Goal: Answer question/provide support

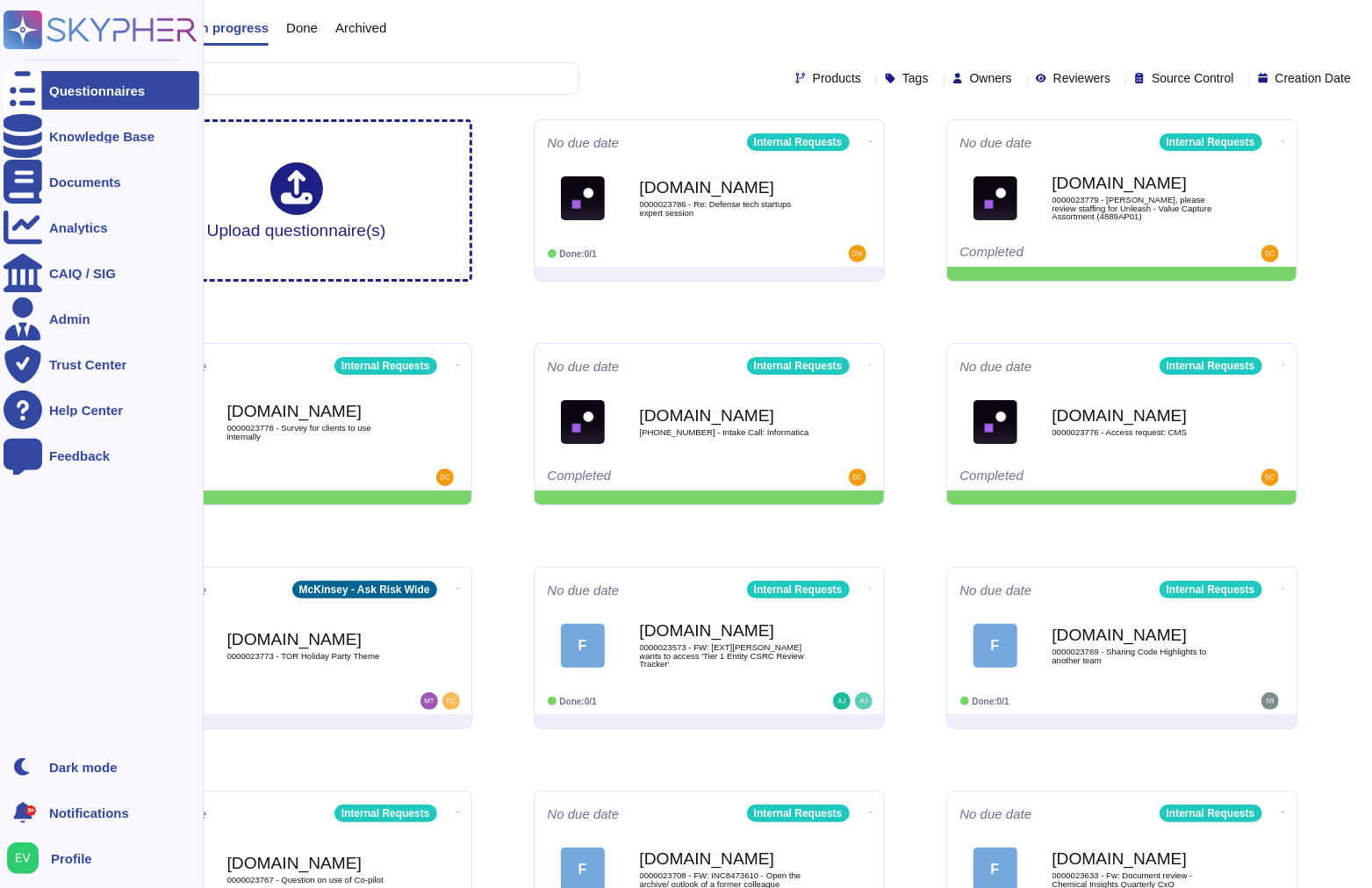
click at [29, 26] on rect at bounding box center [22, 29] width 38 height 38
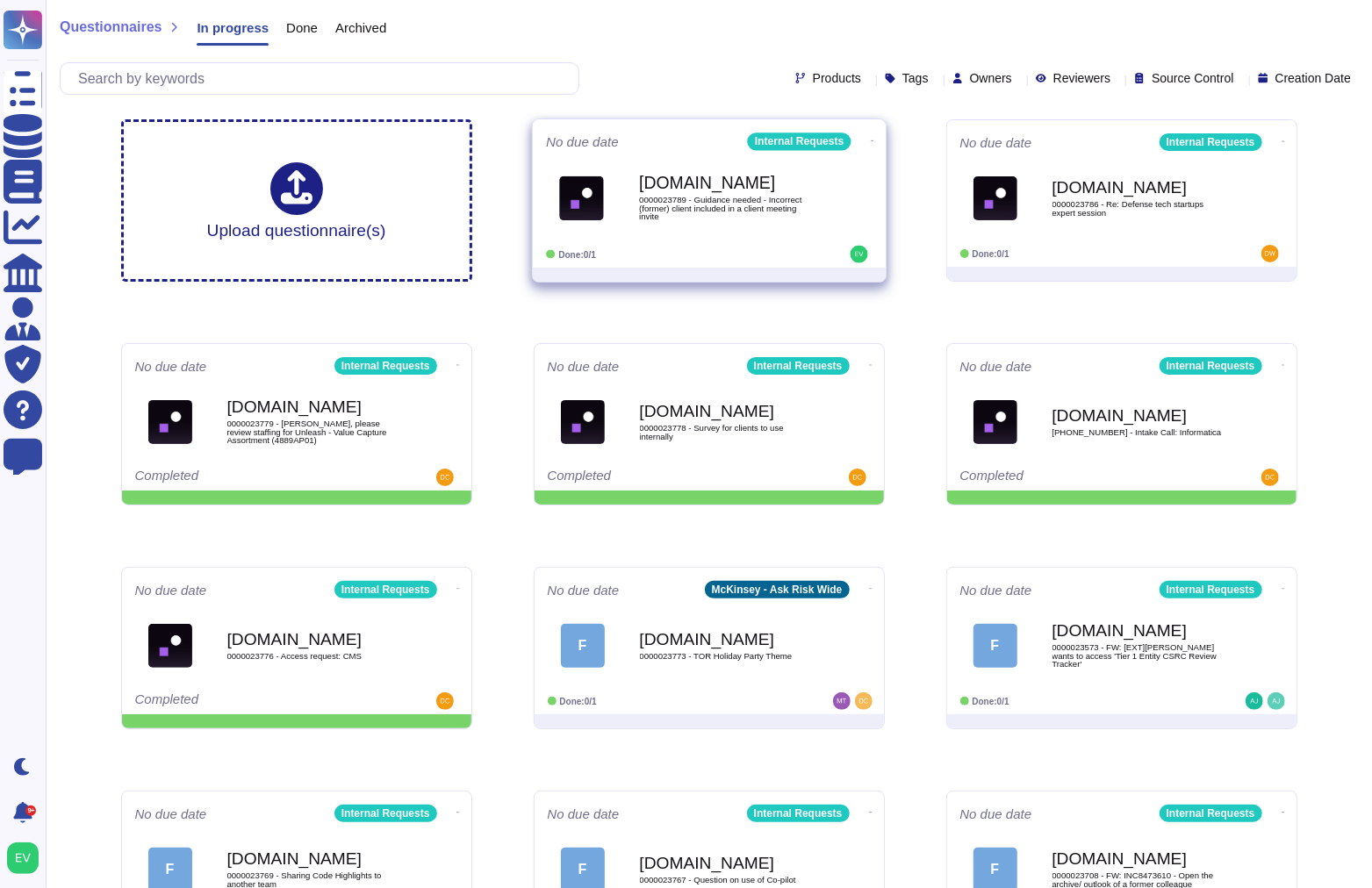
click at [642, 235] on div "[DOMAIN_NAME] 0000023789 - Guidance needed - Incorrect (former) client included…" at bounding box center [709, 198] width 327 height 89
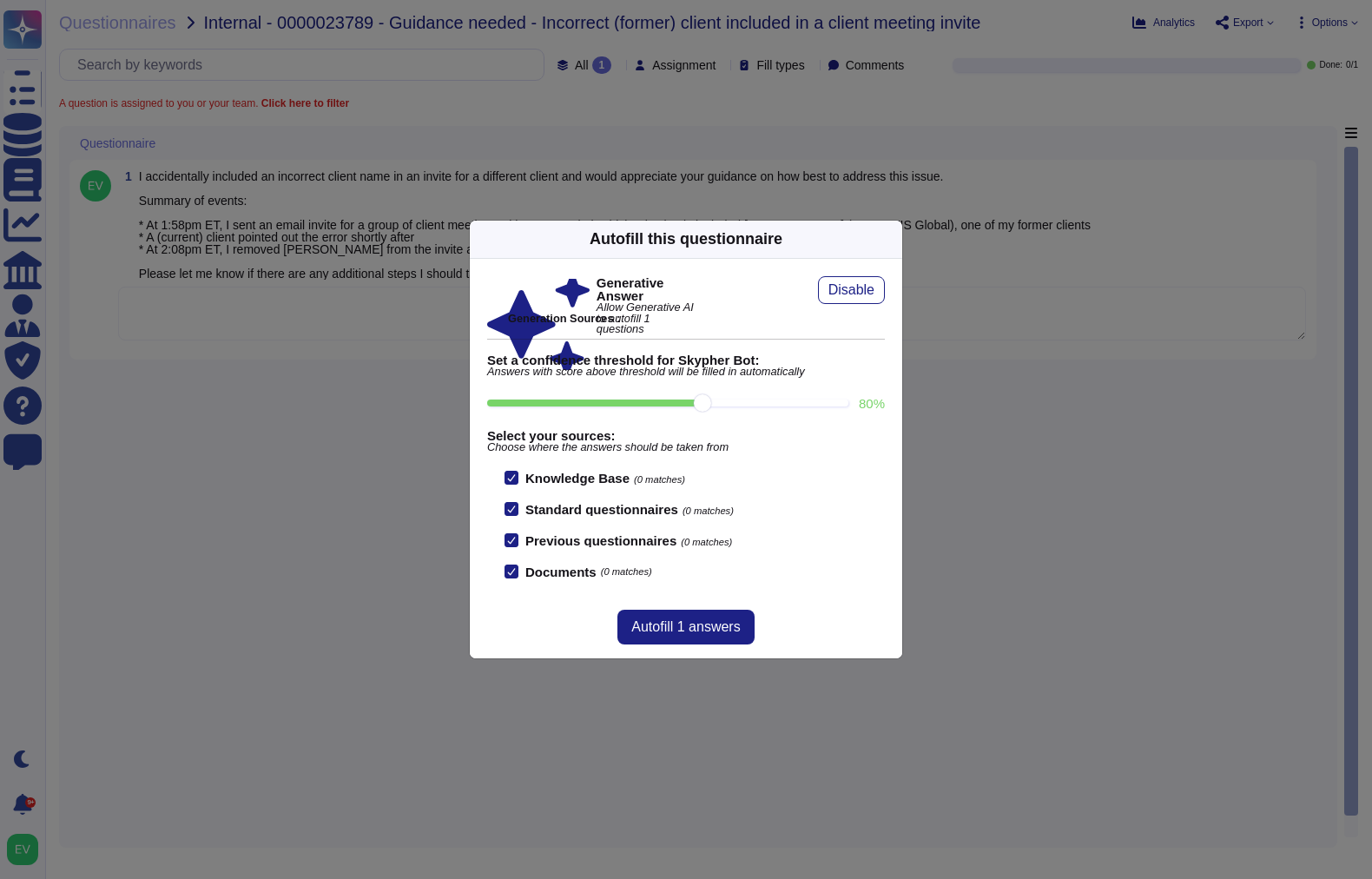
click at [892, 239] on icon at bounding box center [892, 239] width 0 height 0
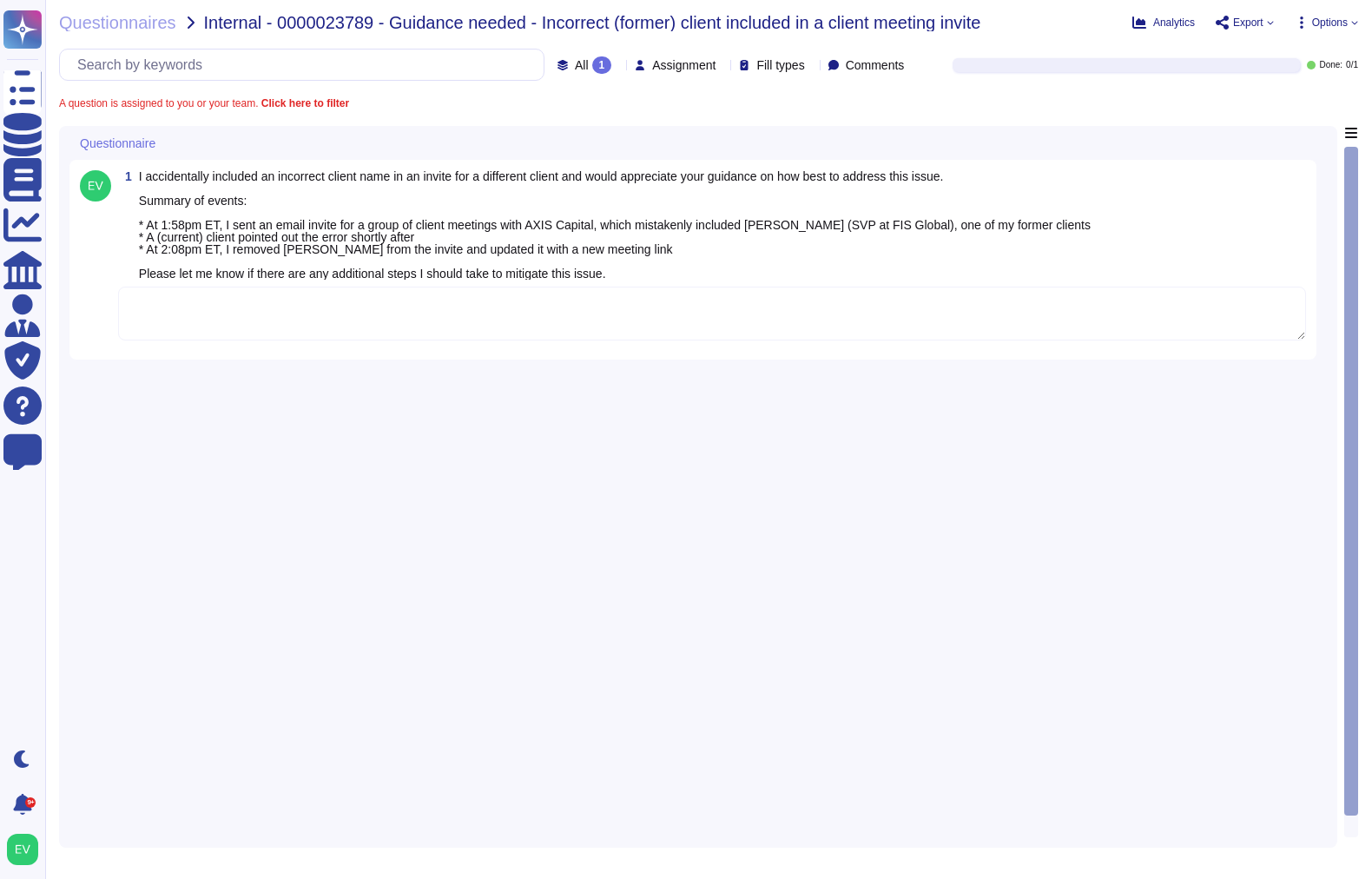
click at [472, 330] on textarea "To enrich screen reader interactions, please activate Accessibility in Grammarl…" at bounding box center [712, 314] width 1188 height 54
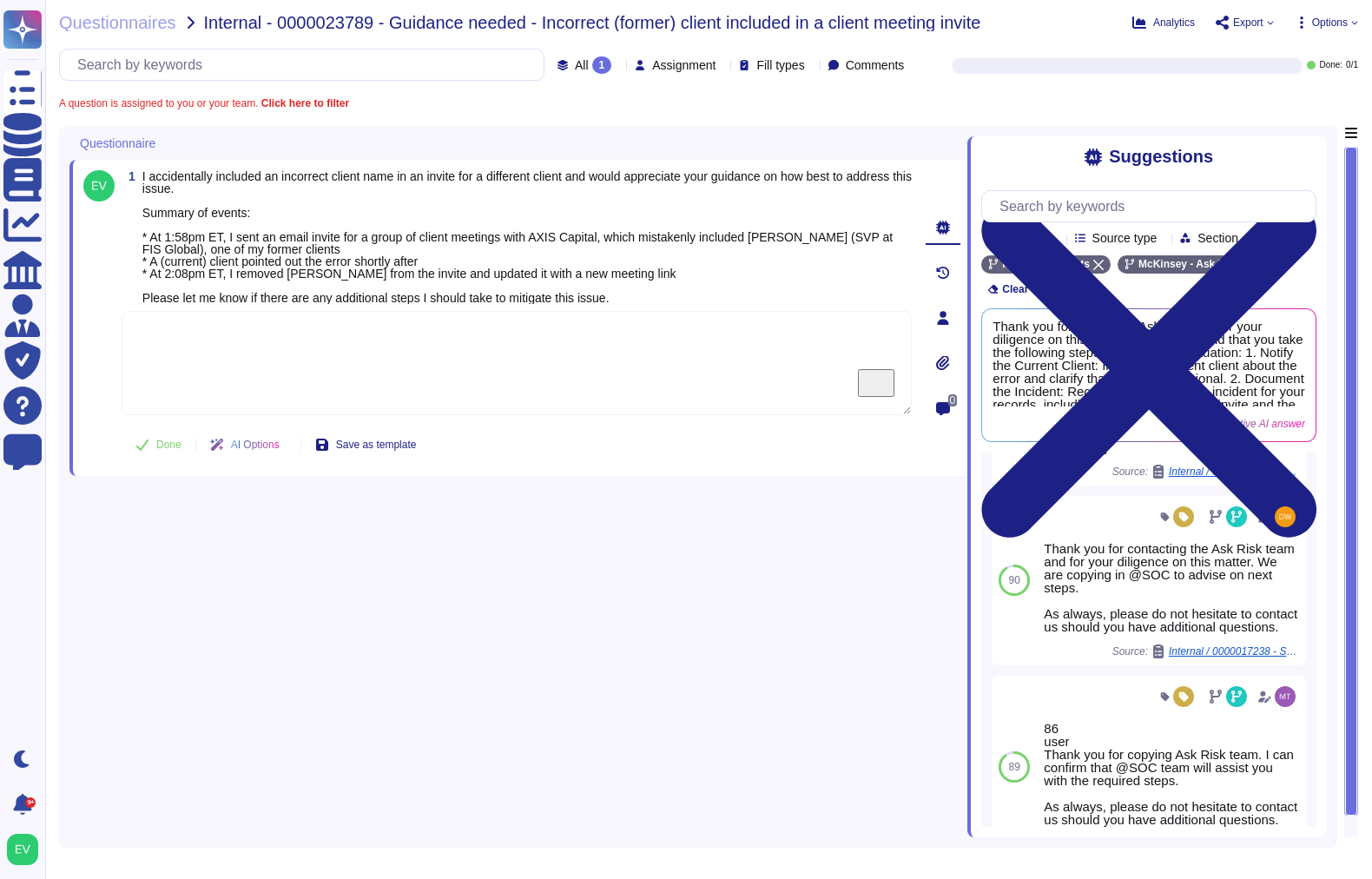
scroll to position [135, 0]
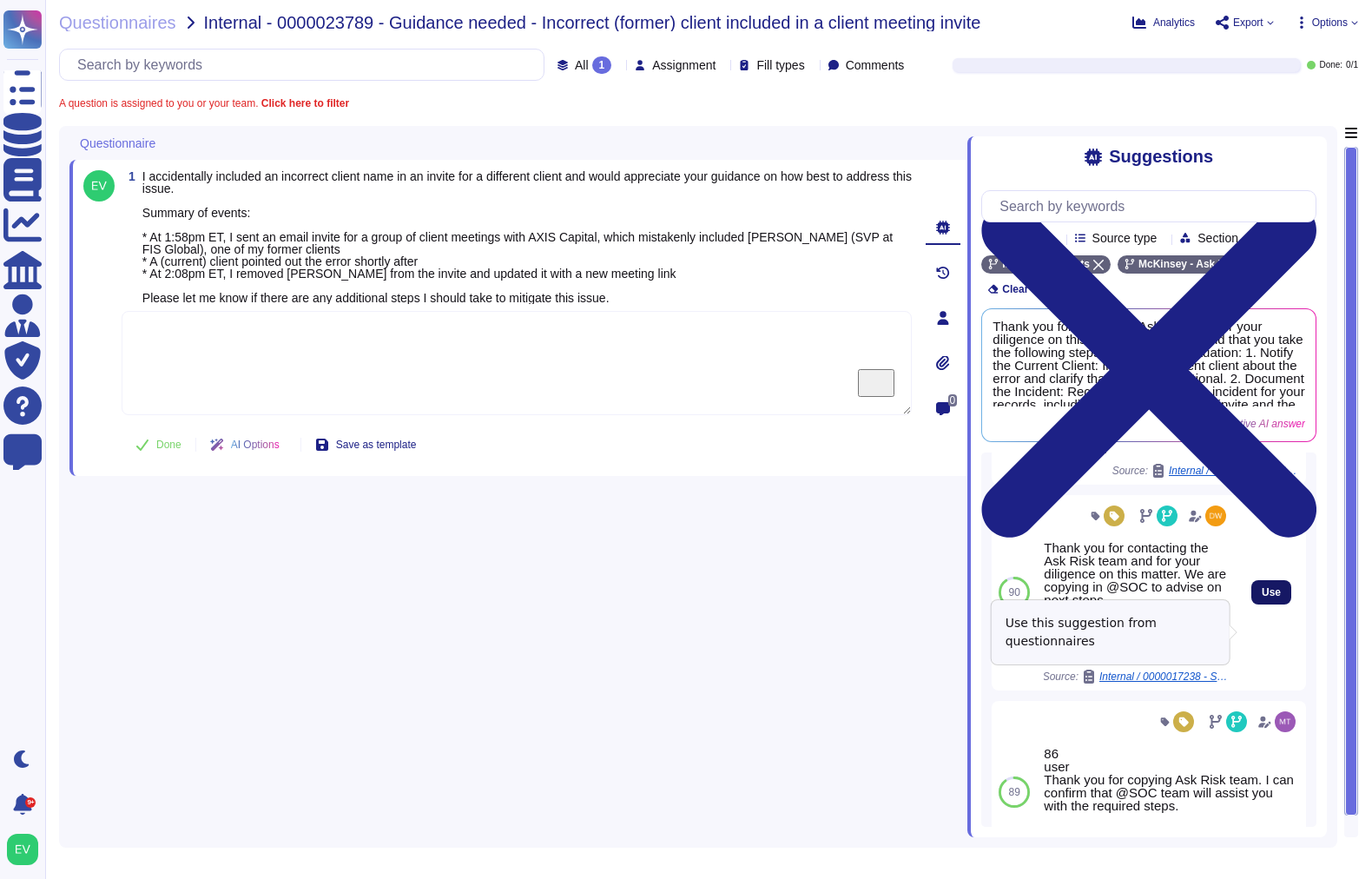
click at [1268, 605] on button "Use" at bounding box center [1270, 591] width 40 height 24
type textarea "Thank you for contacting the Ask Risk team and for your diligence on this matte…"
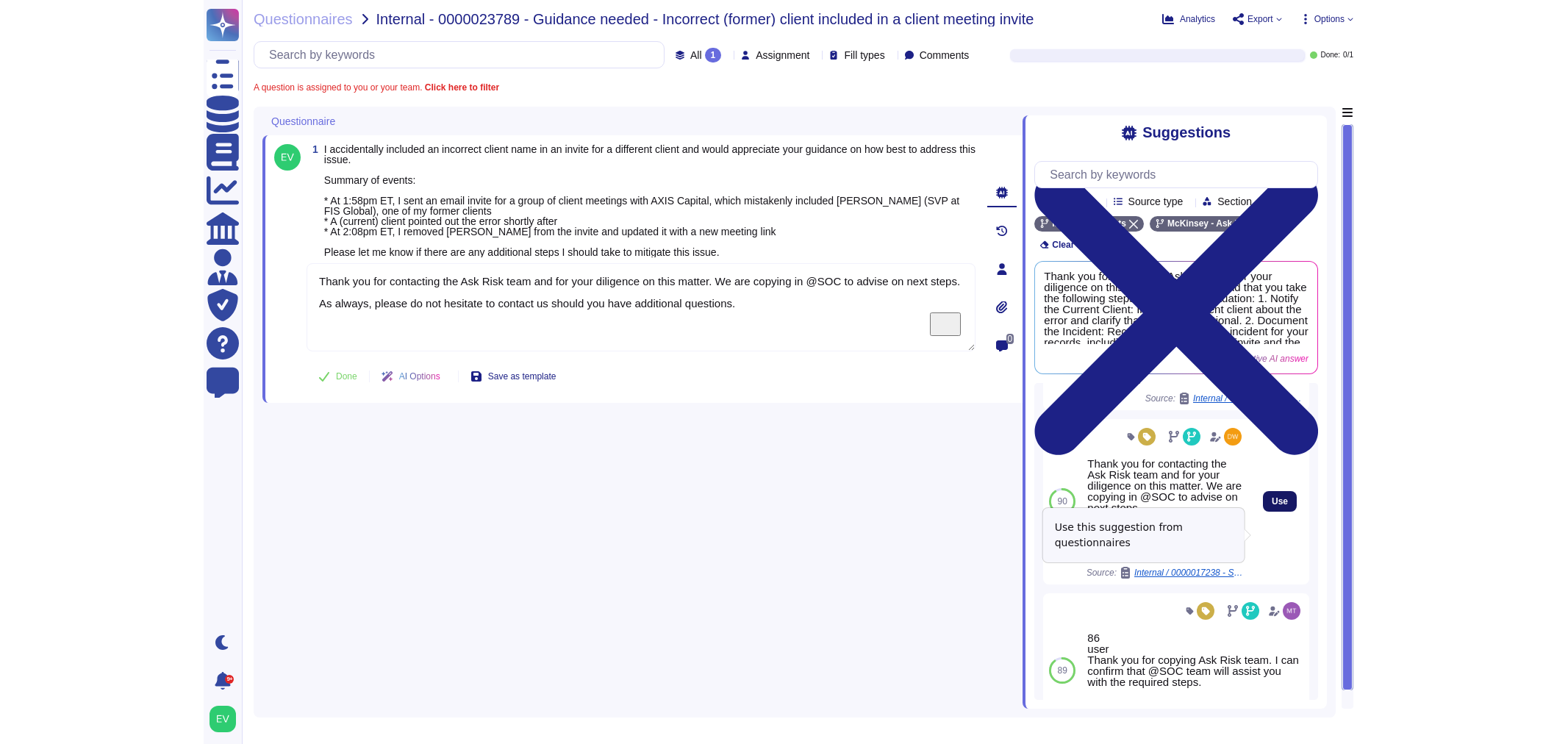
scroll to position [0, 0]
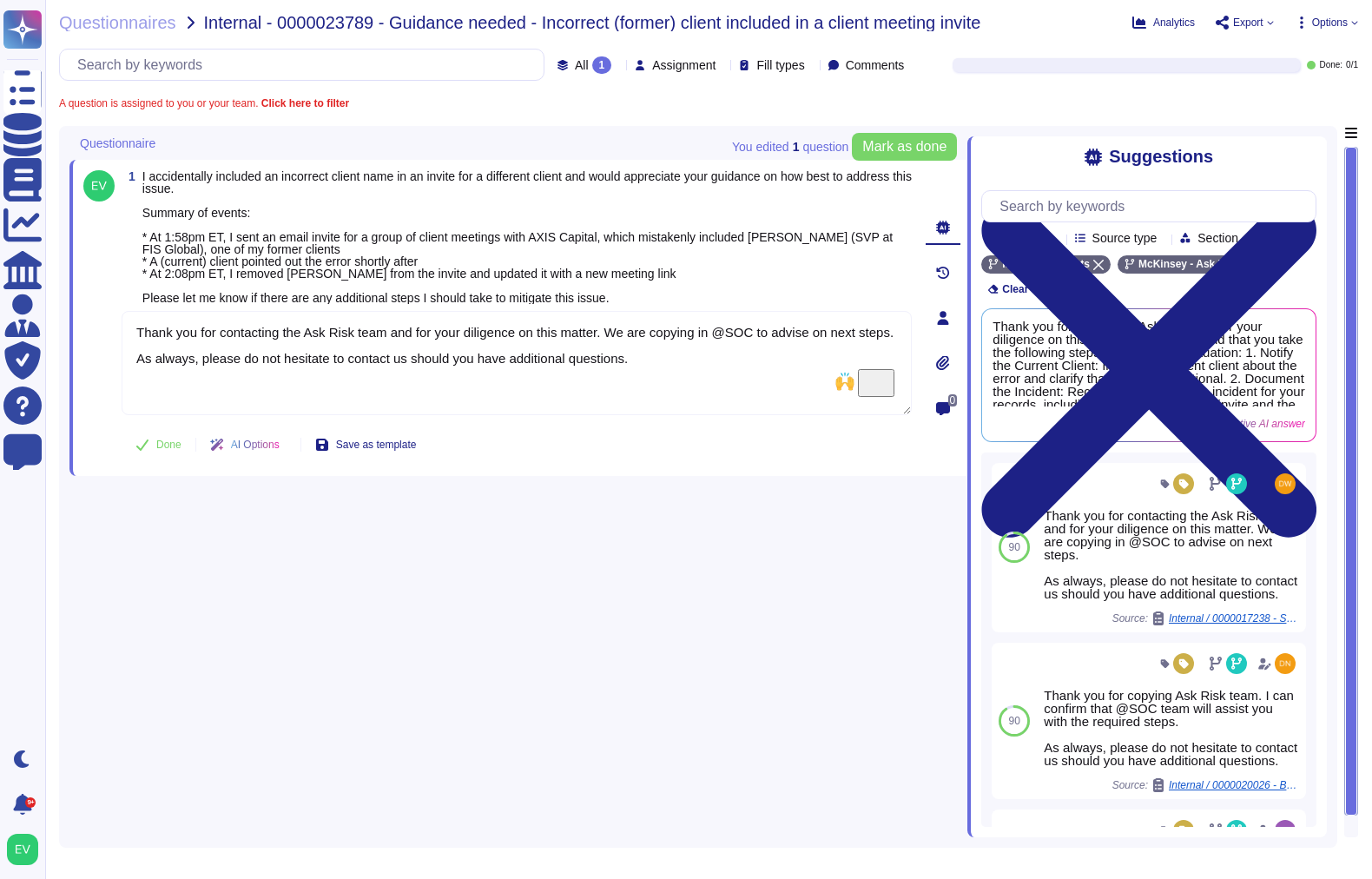
drag, startPoint x: 665, startPoint y: 377, endPoint x: -27, endPoint y: 283, distance: 698.4
click at [0, 283] on html "Questionnaires Knowledge Base Documents Analytics CAIQ / SIG Admin Trust Center…" at bounding box center [686, 440] width 1372 height 879
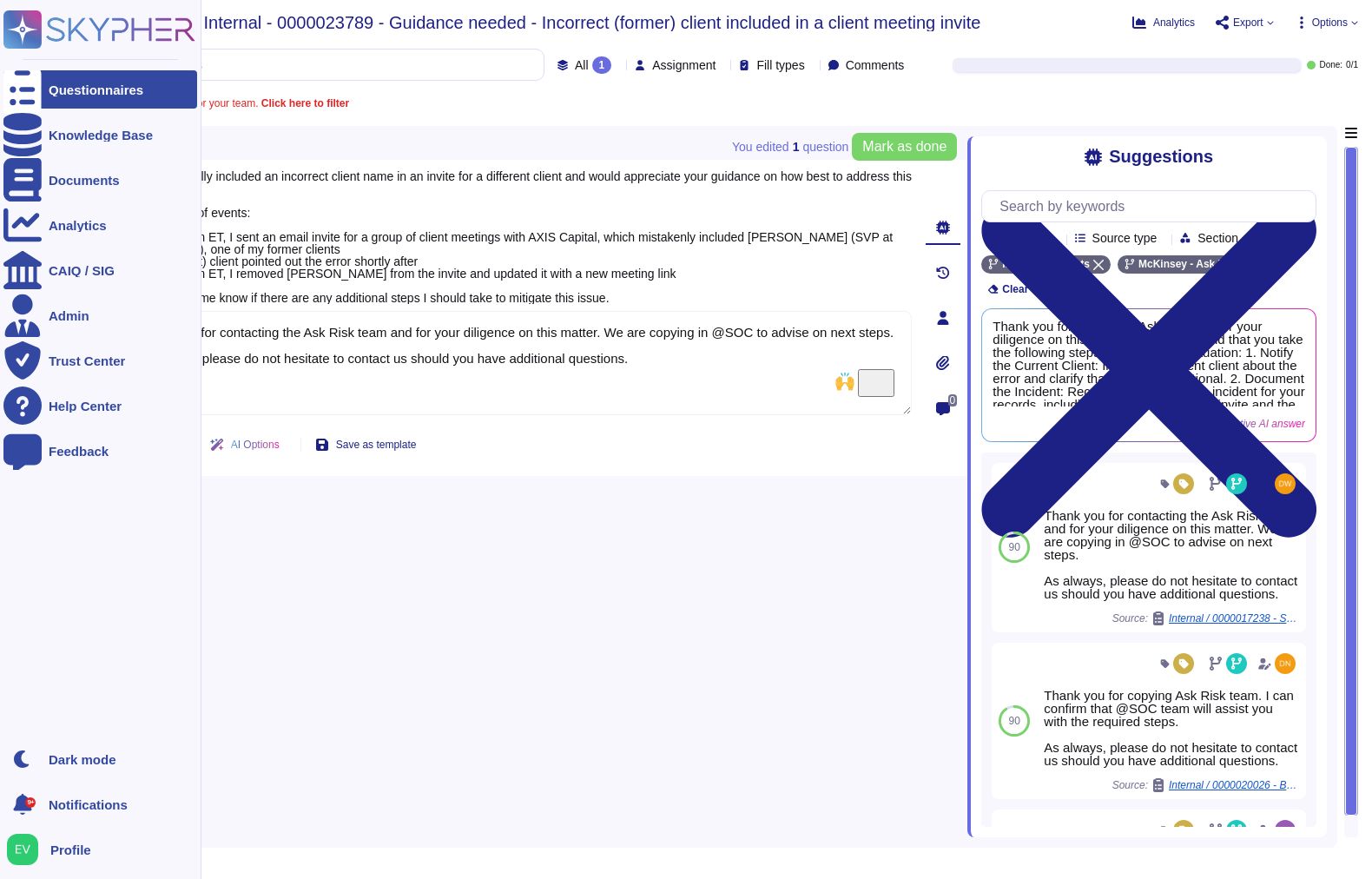
click at [99, 23] on icon at bounding box center [100, 29] width 192 height 38
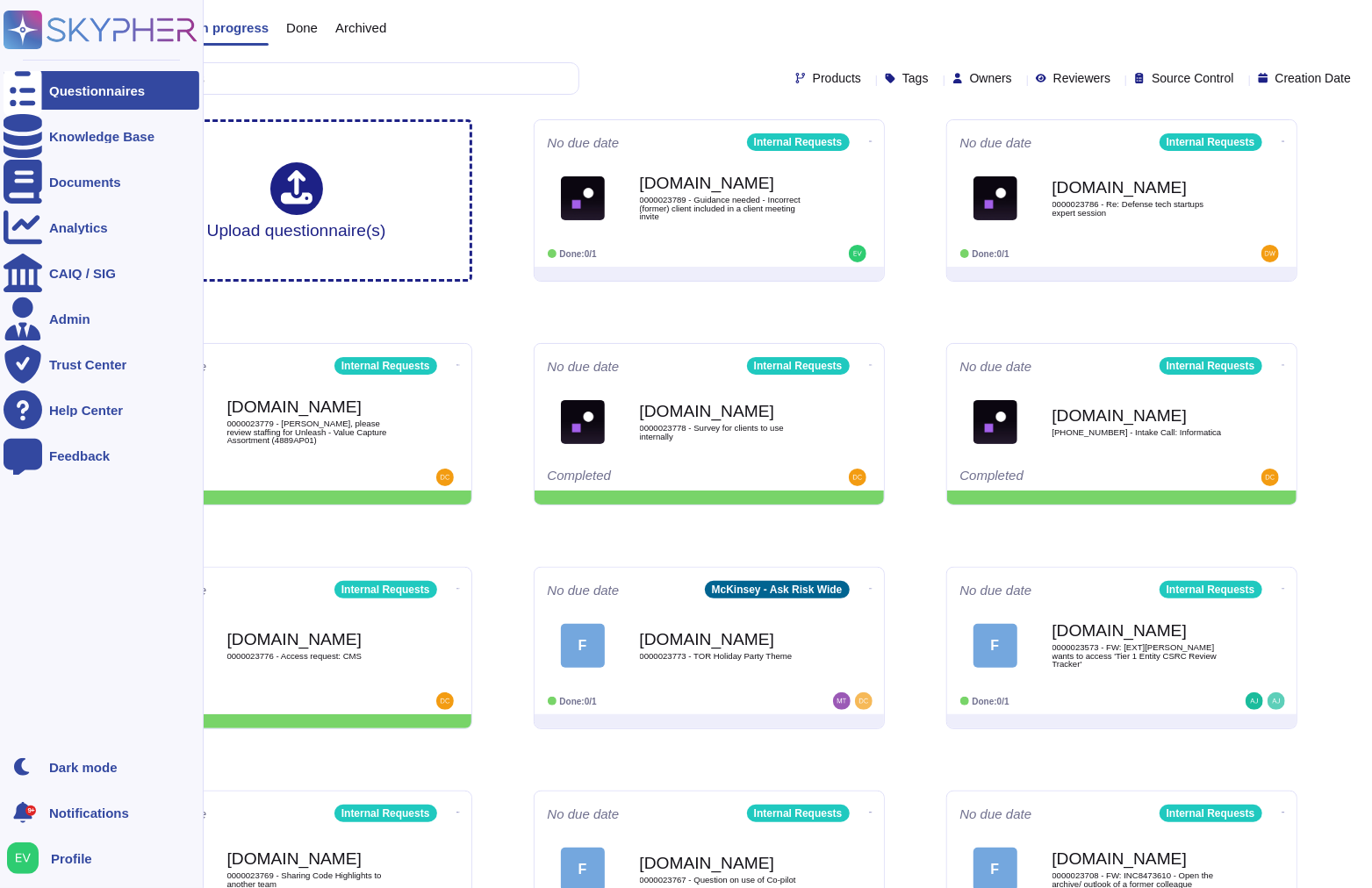
click at [20, 27] on icon at bounding box center [22, 29] width 34 height 34
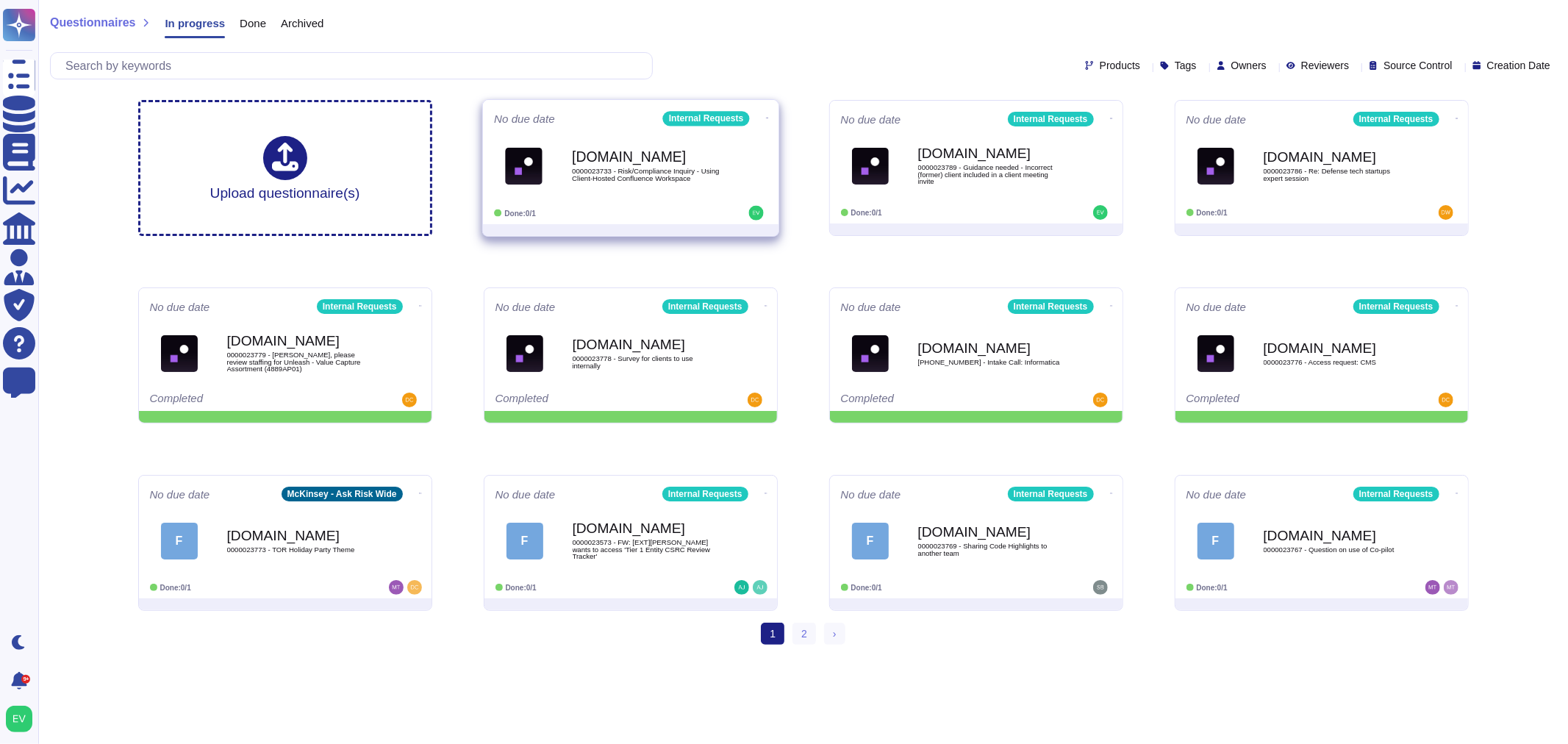
click at [641, 148] on div "[DOMAIN_NAME] 0000023733 - Risk/Compliance Inquiry - Using Client-Hosted Conflu…" at bounding box center [646, 166] width 148 height 60
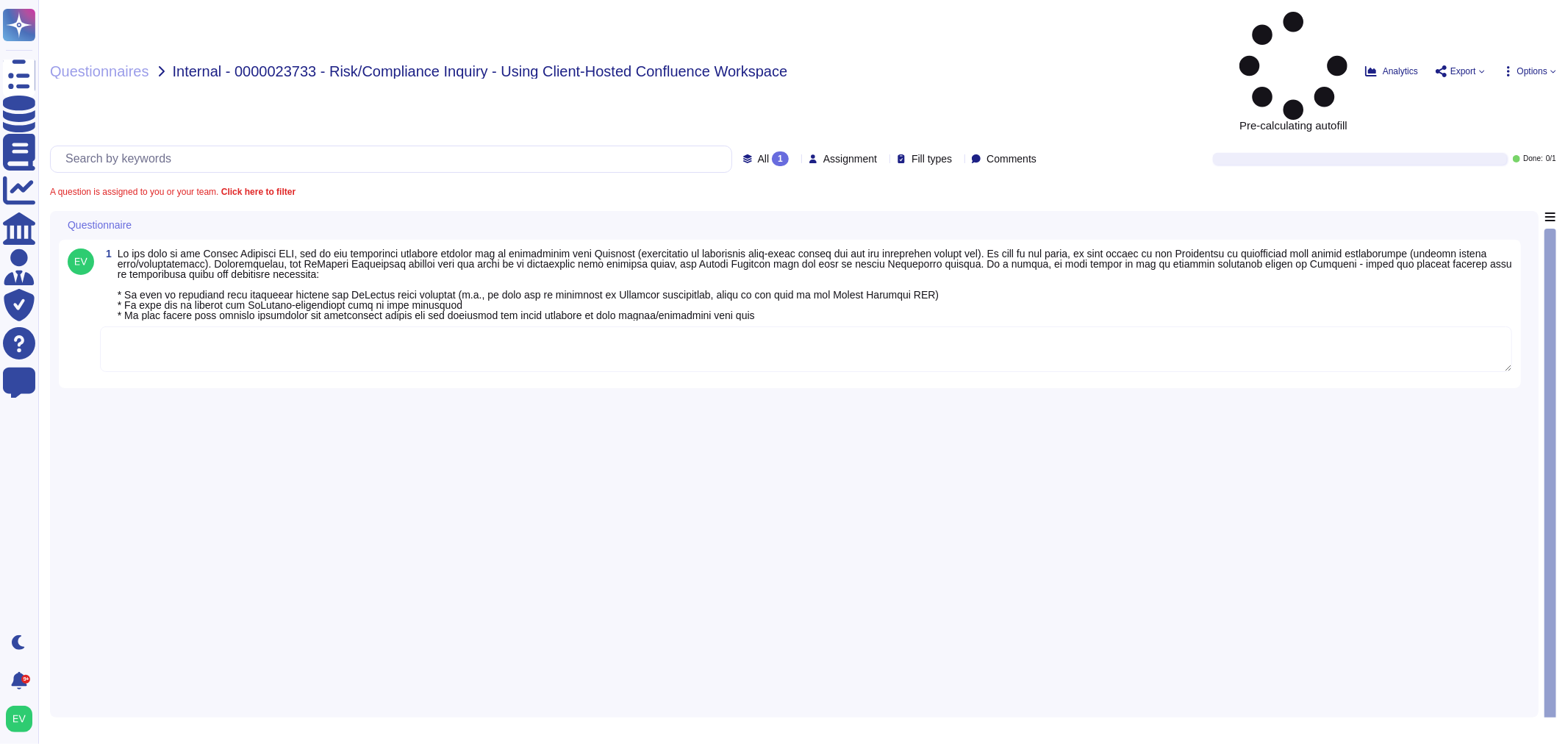
click at [435, 326] on textarea "To enrich screen reader interactions, please activate Accessibility in Grammarl…" at bounding box center [806, 349] width 1412 height 46
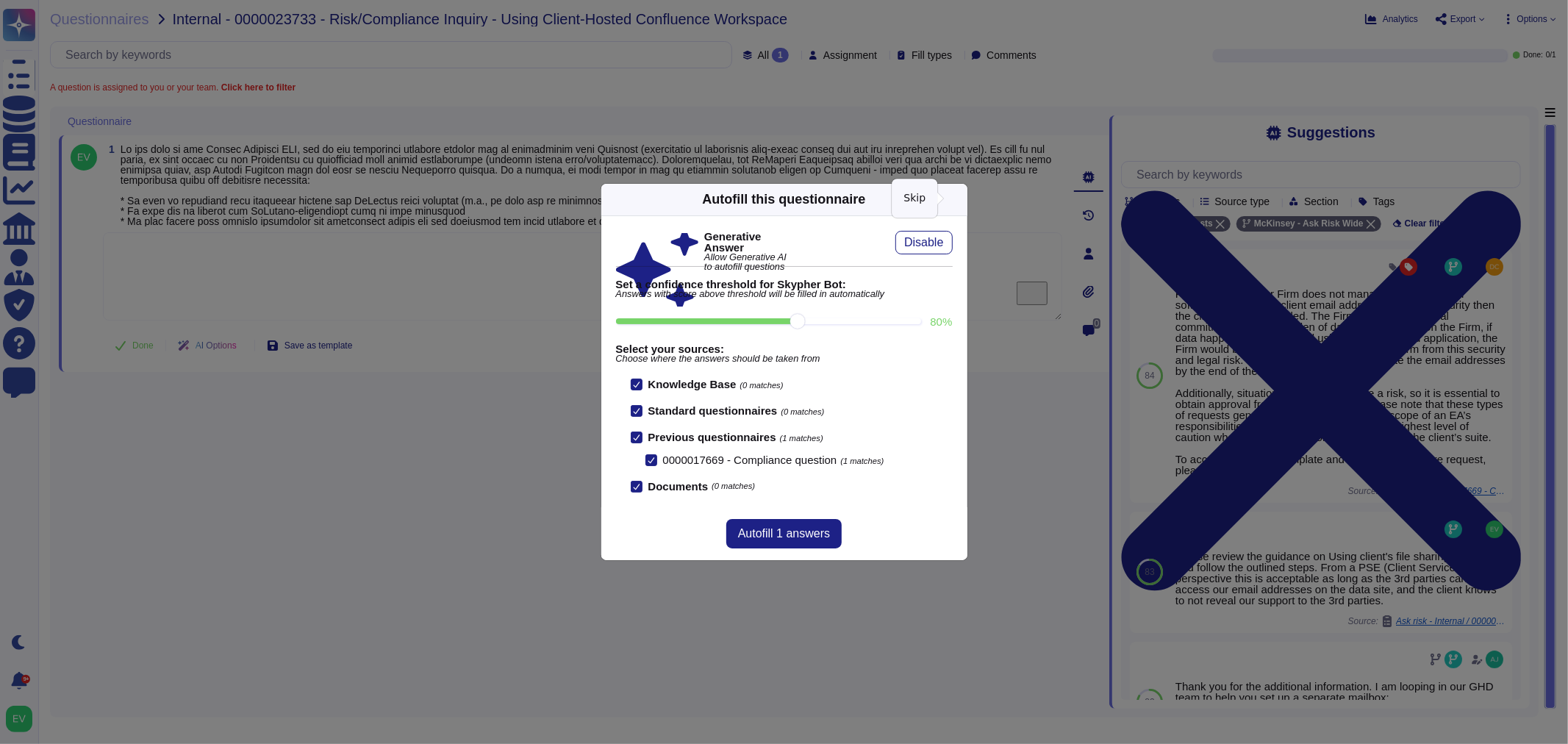
click at [958, 247] on icon at bounding box center [1099, 388] width 283 height 283
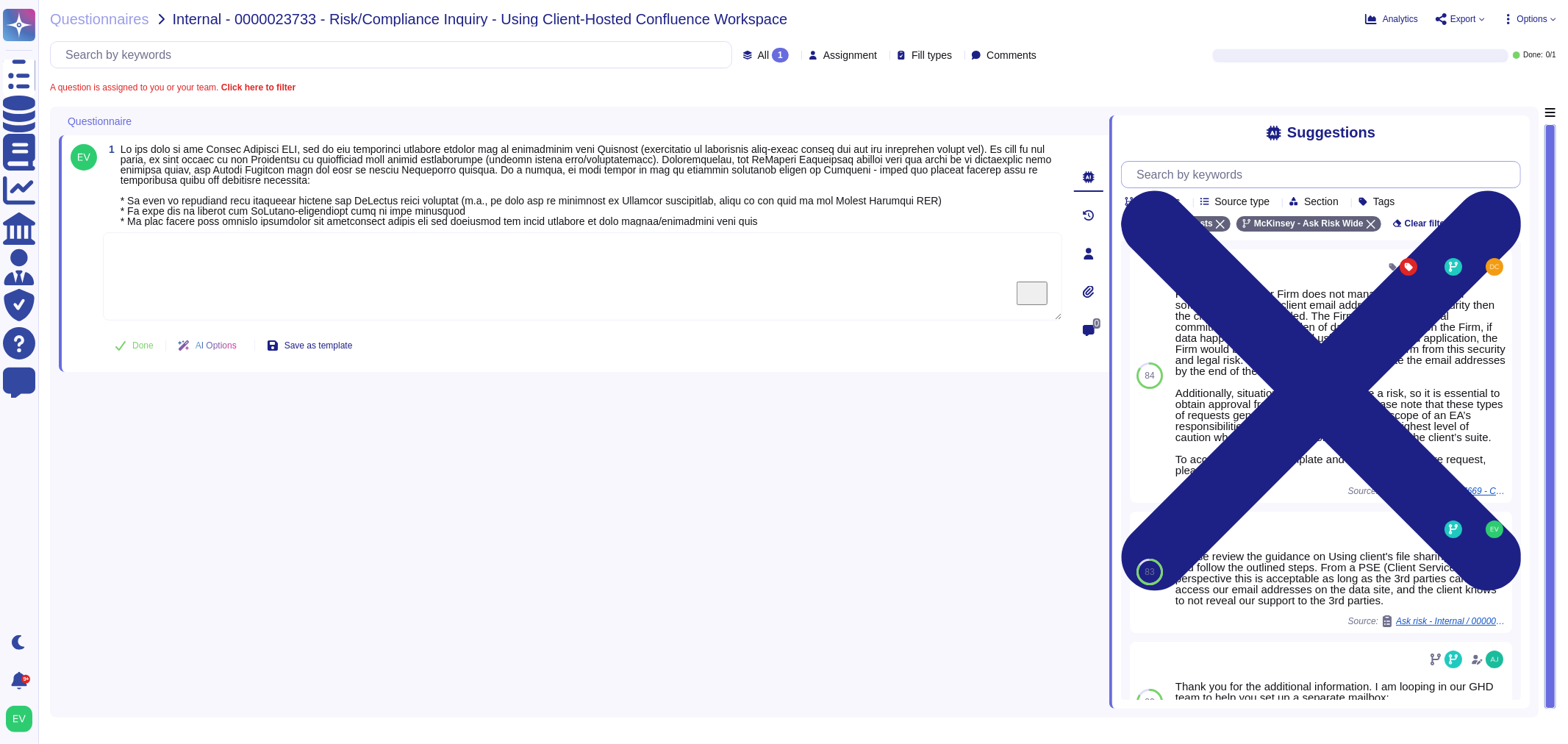
click at [1247, 173] on input "text" at bounding box center [1324, 174] width 391 height 25
click at [203, 276] on textarea "To enrich screen reader interactions, please activate Accessibility in Grammarl…" at bounding box center [582, 277] width 959 height 88
paste textarea "L ipsu d sit ametconsec adipiscin elit seddo eius te incididu utl etdol magnaa/…"
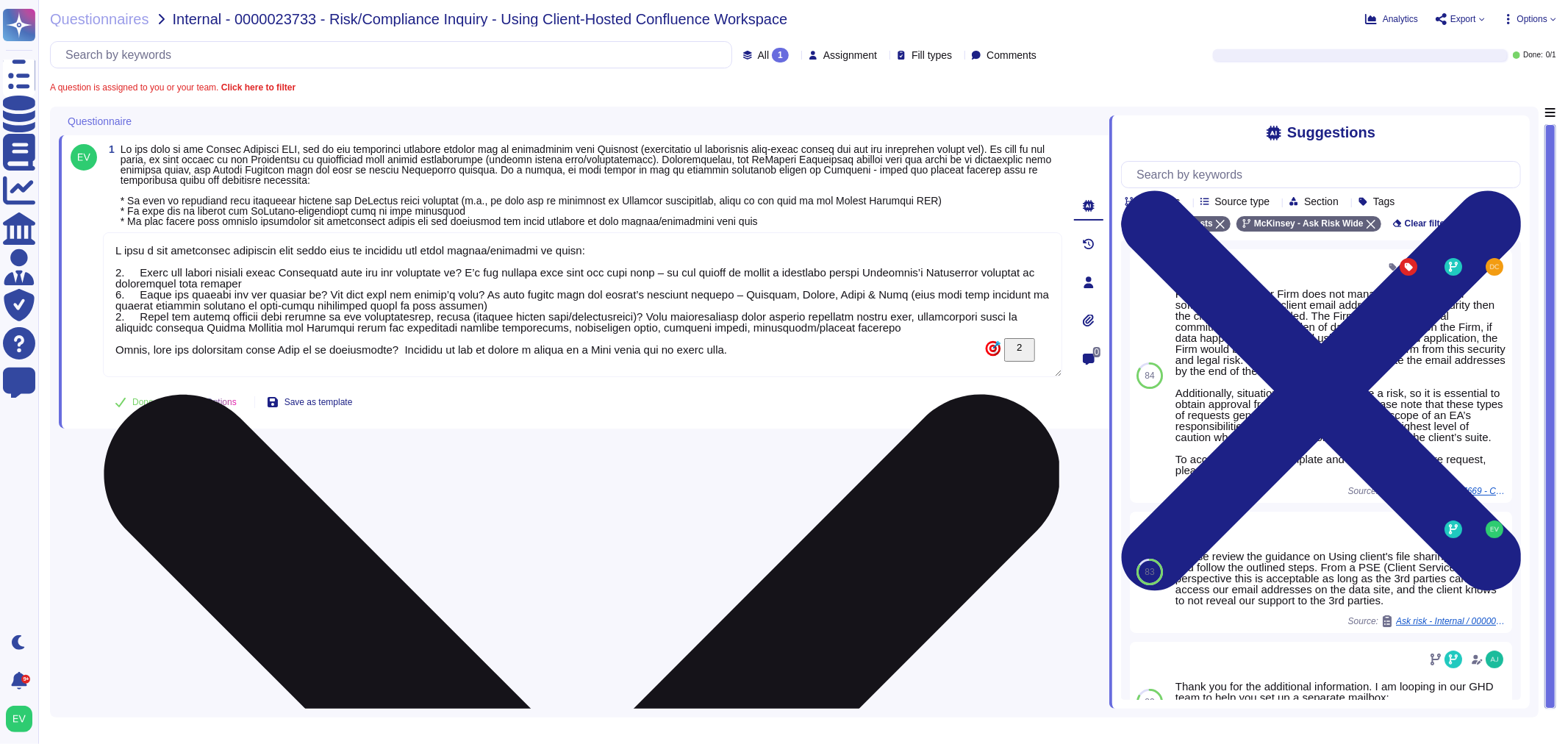
drag, startPoint x: 300, startPoint y: 292, endPoint x: 477, endPoint y: 270, distance: 178.4
click at [477, 270] on textarea "To enrich screen reader interactions, please activate Accessibility in Grammarl…" at bounding box center [582, 305] width 959 height 145
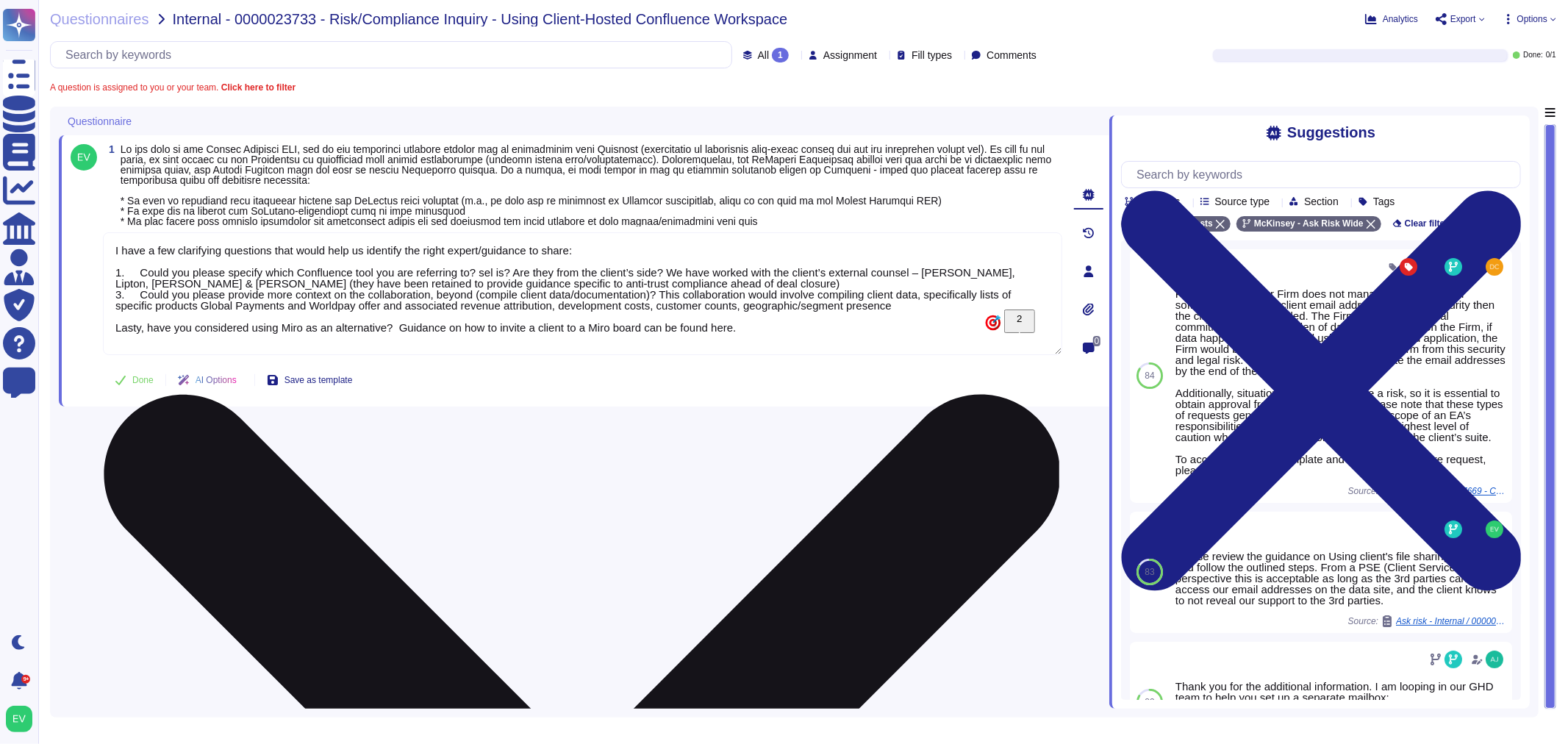
drag, startPoint x: 479, startPoint y: 277, endPoint x: 741, endPoint y: 282, distance: 262.0
click at [741, 282] on textarea "I have a few clarifying questions that would help us identify the right expert/…" at bounding box center [582, 294] width 959 height 123
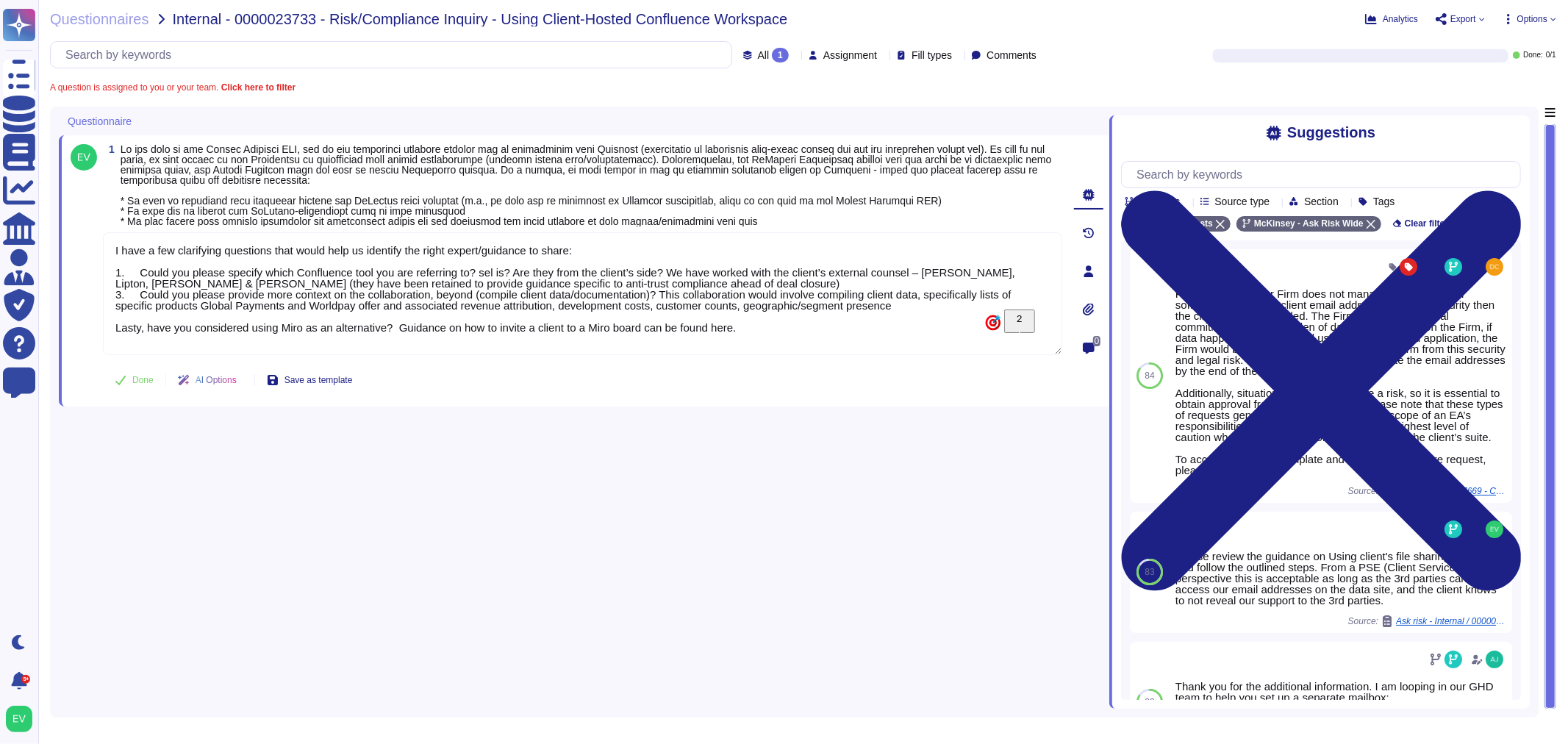
drag, startPoint x: 899, startPoint y: 305, endPoint x: 83, endPoint y: 246, distance: 818.1
click at [83, 246] on div "1 I have a few clarifying questions that would help us identify the right exper…" at bounding box center [566, 271] width 992 height 254
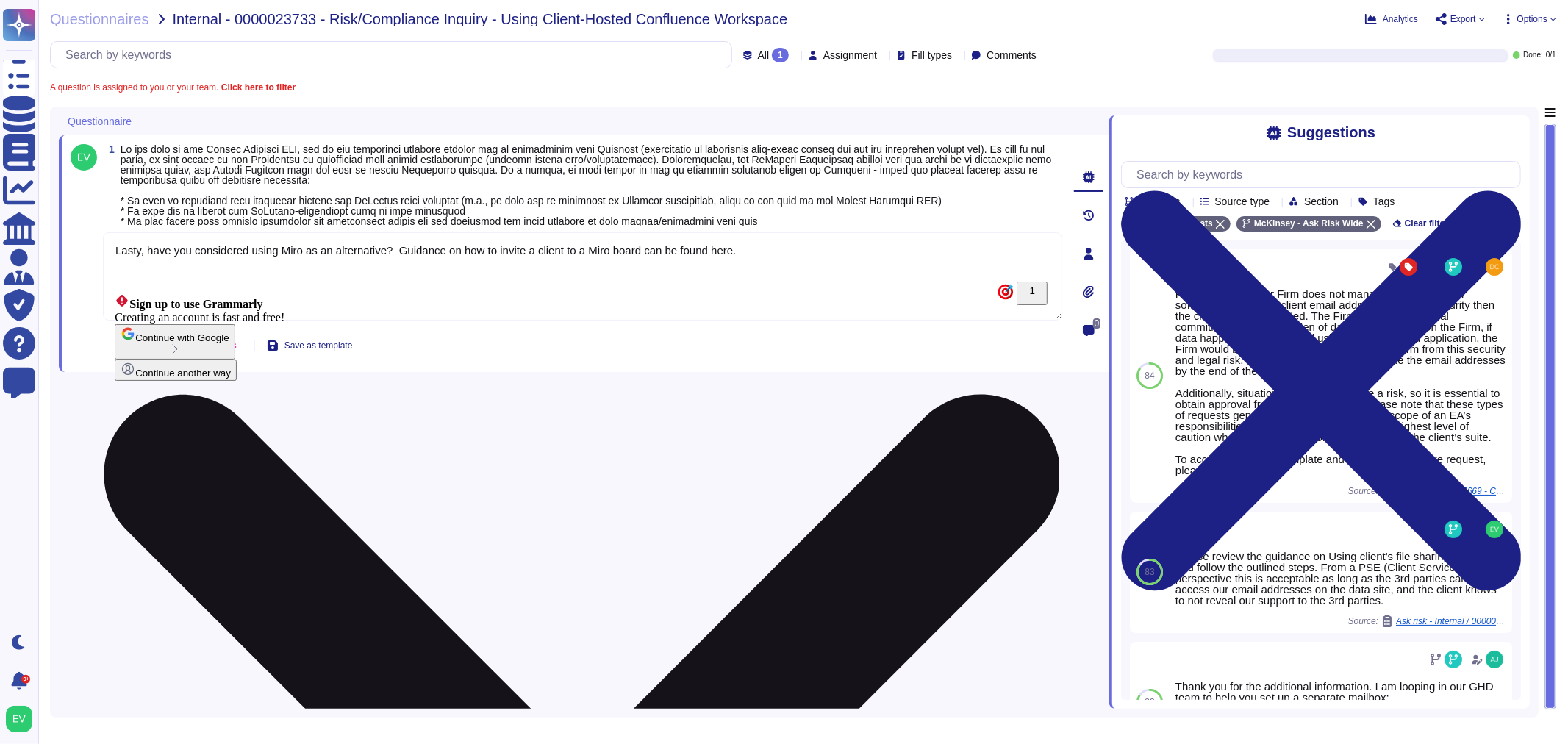
click at [133, 275] on textarea "Lasty, have you considered using Miro as an alternative? Guidance on how to inv…" at bounding box center [582, 277] width 959 height 88
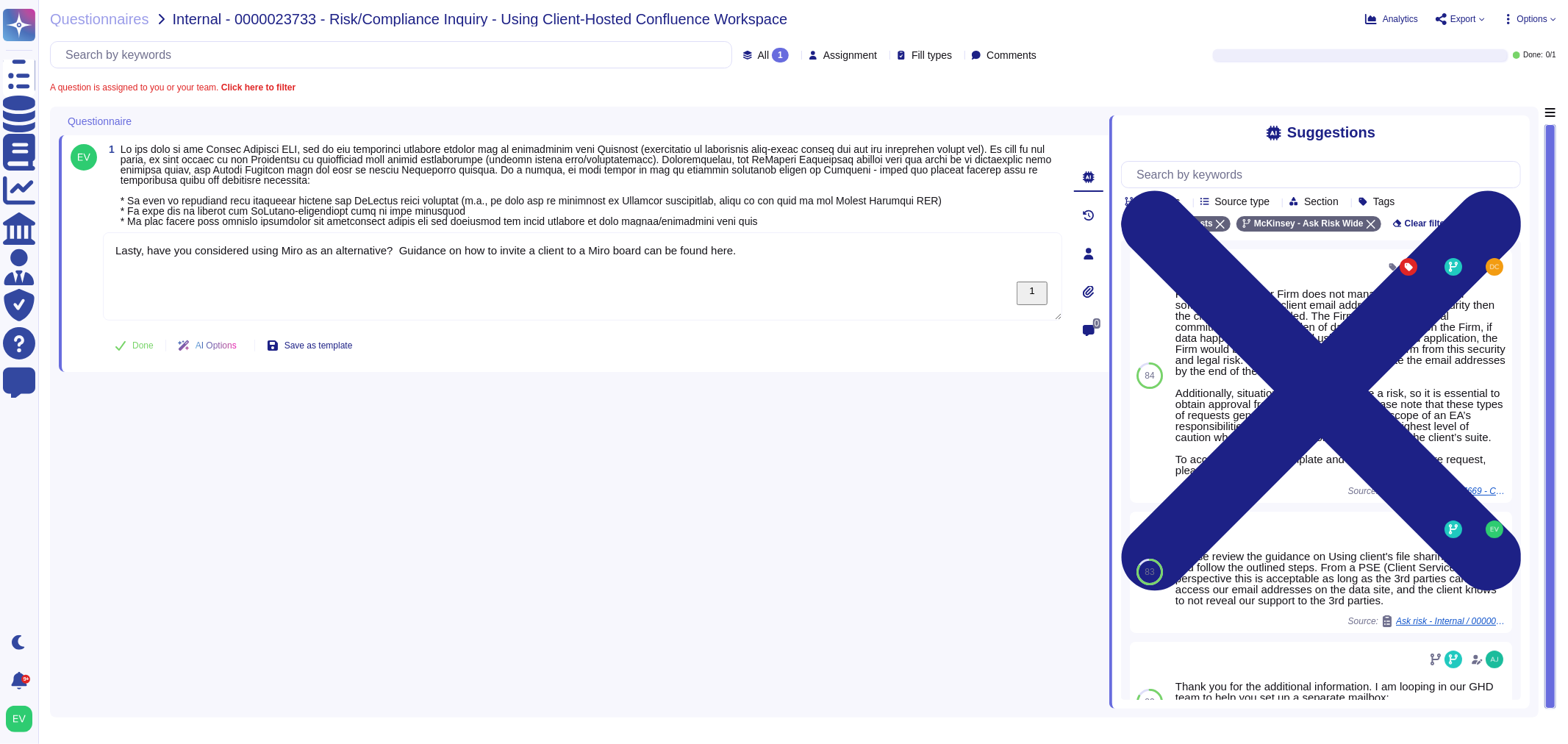
drag, startPoint x: 152, startPoint y: 274, endPoint x: 67, endPoint y: 261, distance: 86.0
click at [67, 261] on div "1 Lasty, have you considered using Miro as an alternative? Guidance on how to i…" at bounding box center [584, 253] width 1050 height 237
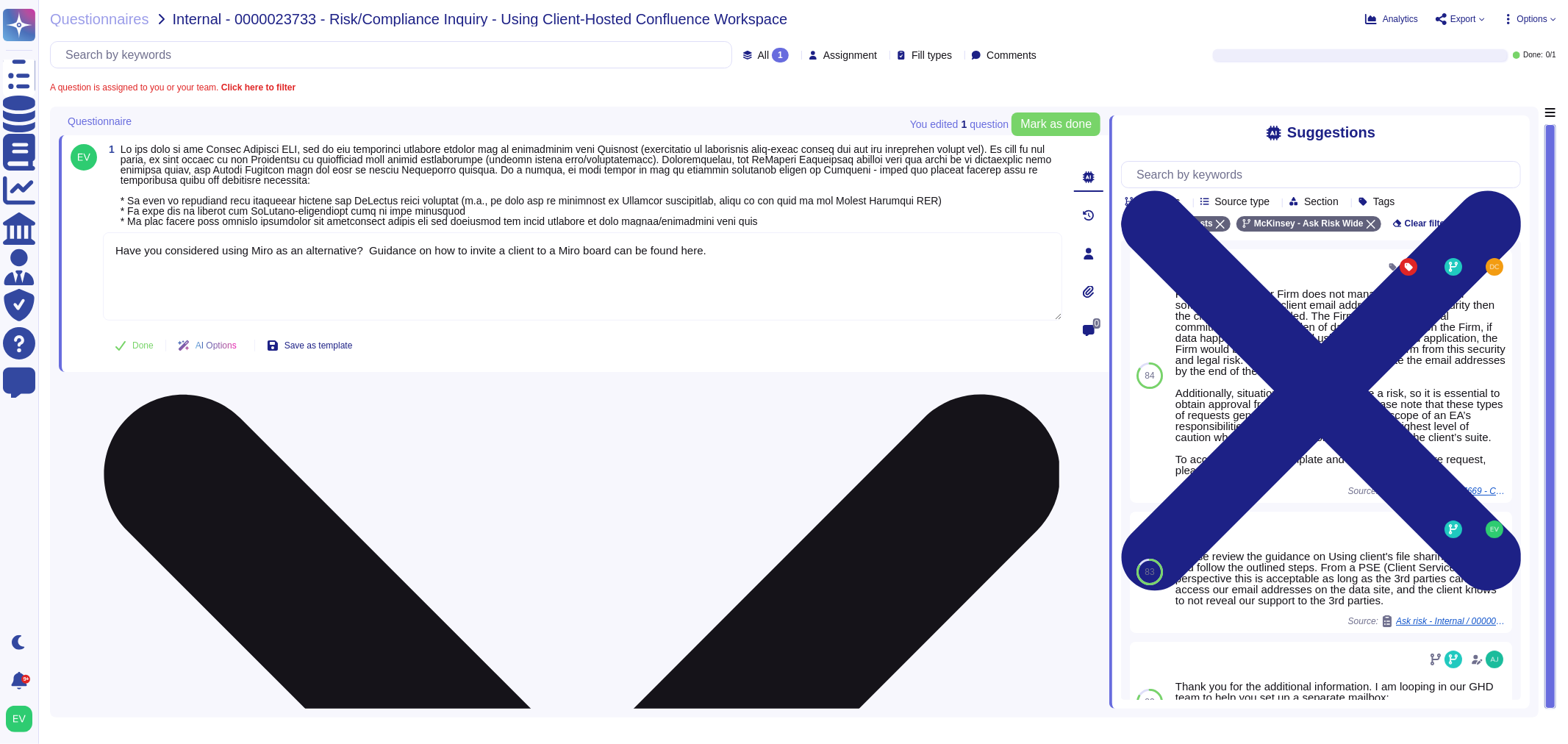
click at [113, 251] on textarea "Have you considered using Miro as an alternative? Guidance on how to invite a c…" at bounding box center [582, 277] width 959 height 88
paste textarea "Our recommendation is to collaborate on Firm approved tools. However, if the cl…"
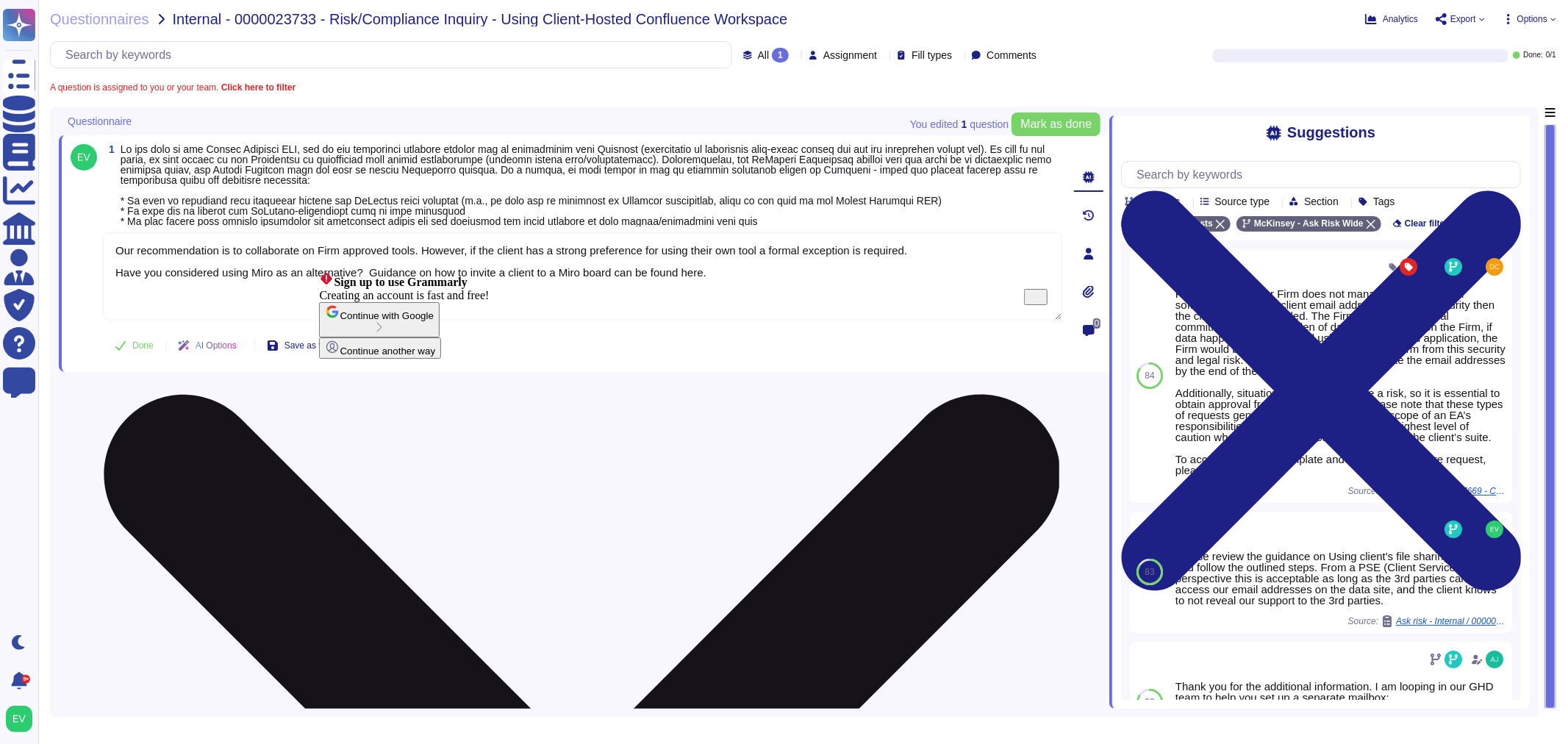
click at [343, 252] on textarea "Our recommendation is to collaborate on Firm approved tools. However, if the cl…" at bounding box center [582, 277] width 959 height 88
click at [347, 247] on textarea "Our recommendation is to collaborate on Firm approved tools. However, if the cl…" at bounding box center [582, 277] width 959 height 88
click at [342, 252] on textarea "Our recommendation is to collaborate on Firm approved tools. However, if the cl…" at bounding box center [582, 277] width 959 height 88
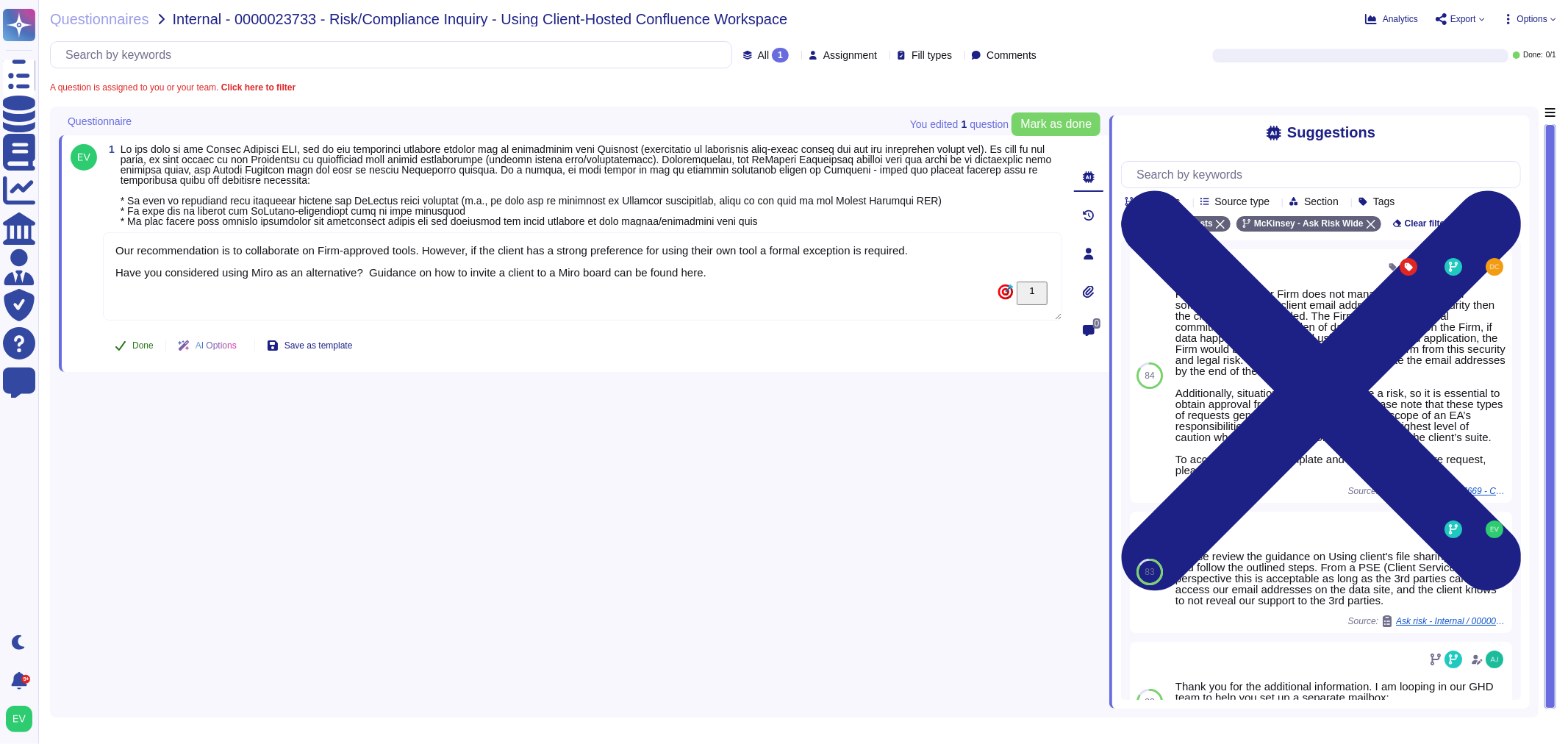
type textarea "Our recommendation is to collaborate on Firm-approved tools. However, if the cl…"
click at [137, 342] on span "Done" at bounding box center [143, 345] width 21 height 9
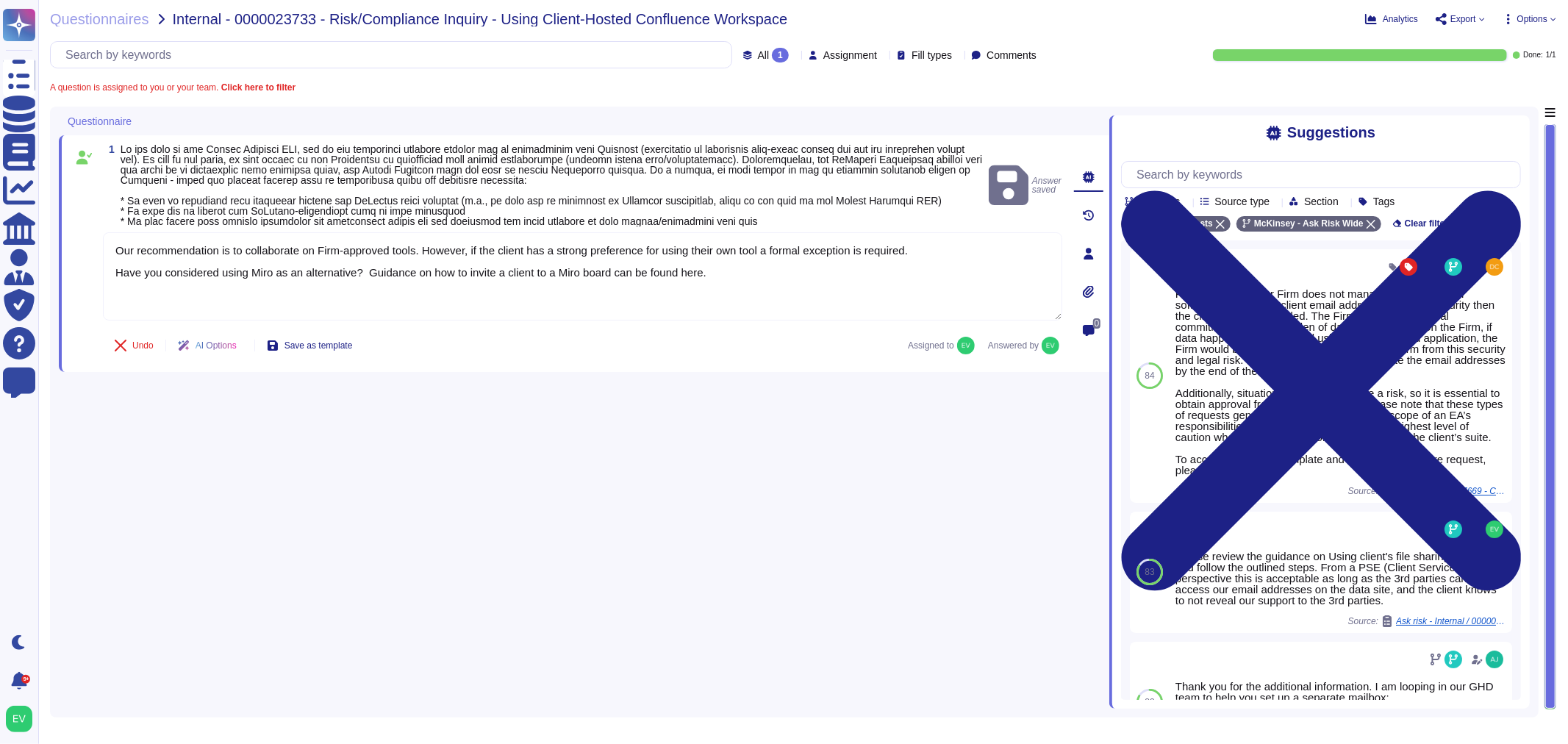
click at [83, 26] on div "Questionnaires Internal - 0000023733 - Risk/Compliance Inquiry - Using Client-H…" at bounding box center [804, 372] width 1530 height 744
click at [83, 19] on span "Questionnaires" at bounding box center [99, 19] width 99 height 15
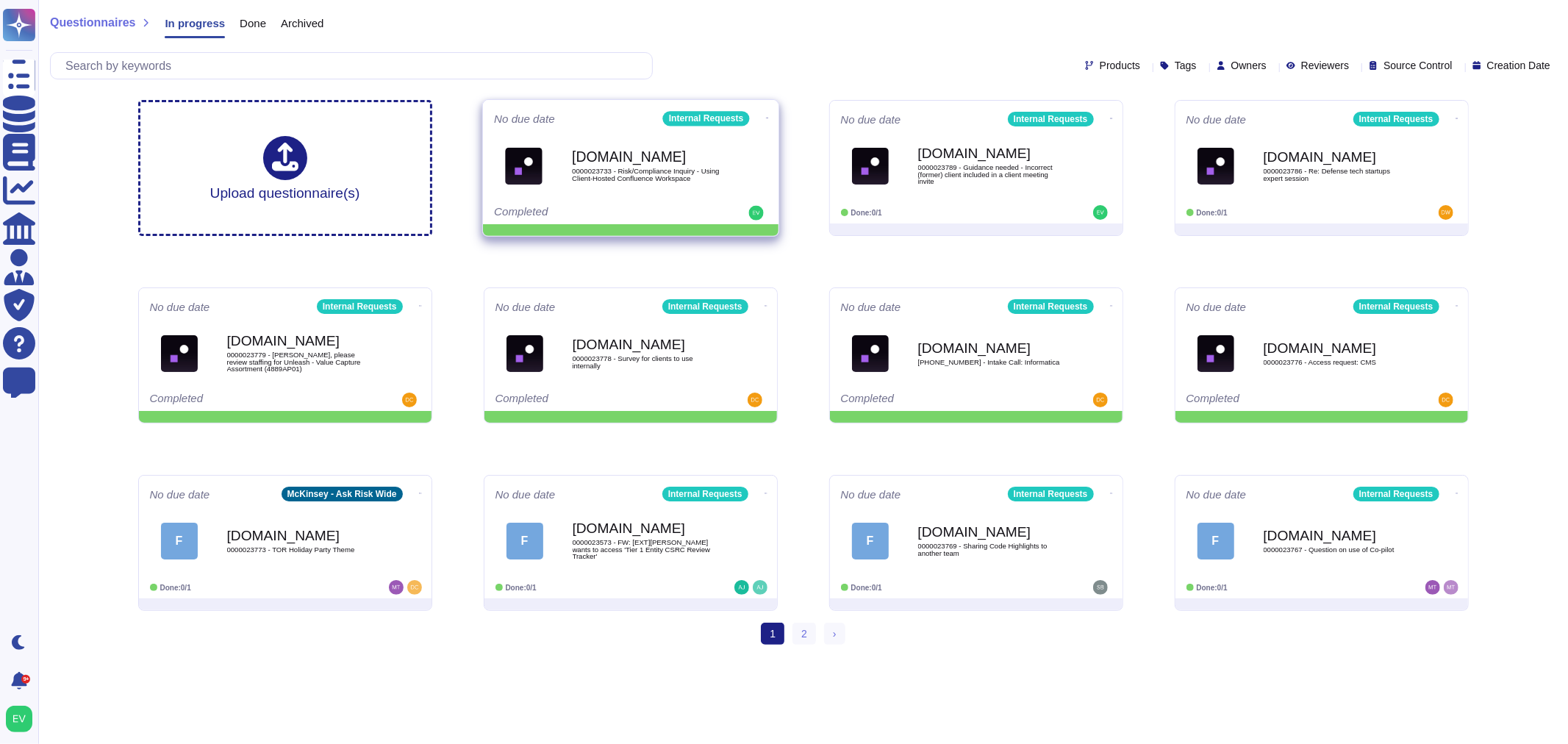
click at [765, 118] on icon at bounding box center [767, 118] width 3 height 1
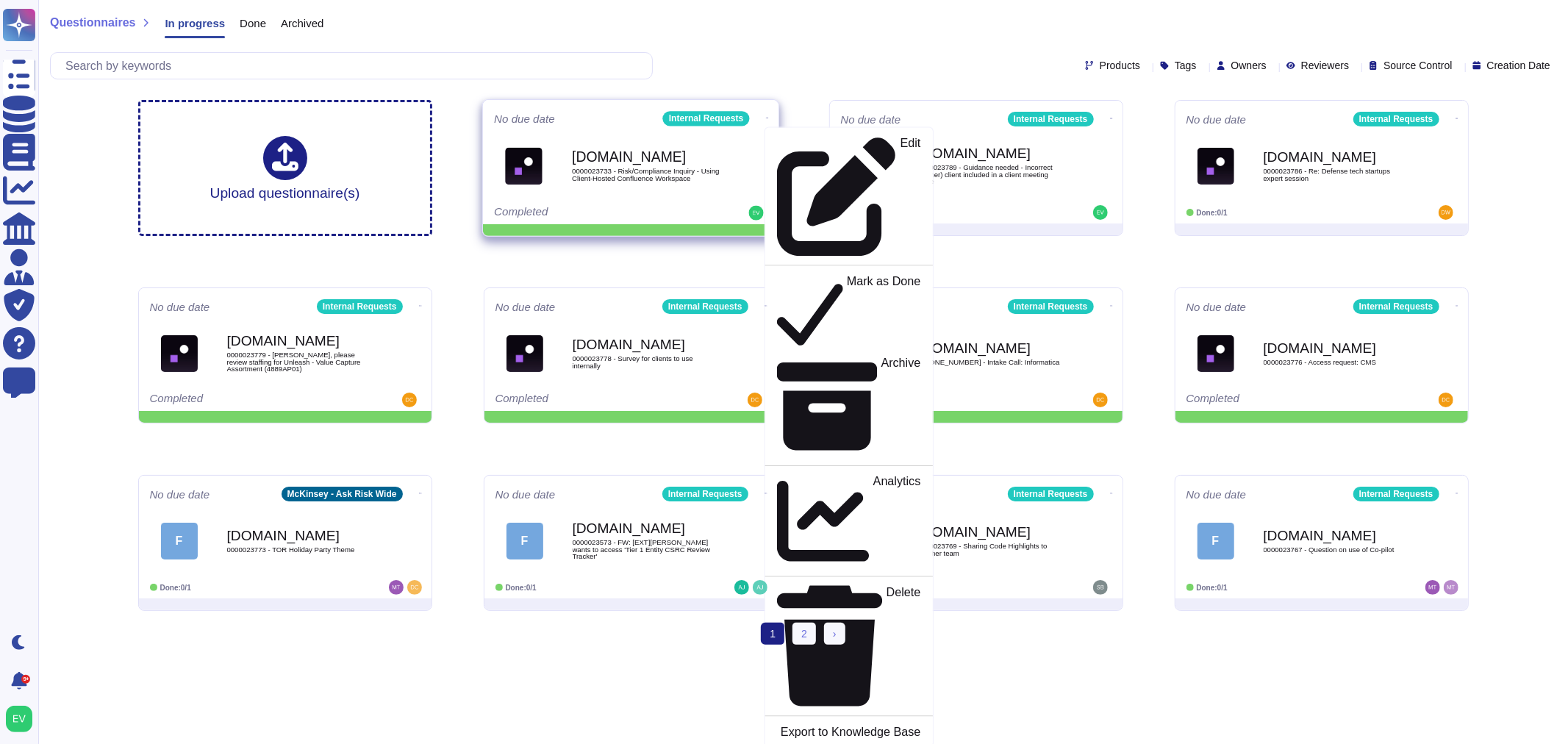
click at [613, 170] on span "0000023733 - Risk/Compliance Inquiry - Using Client-Hosted Confluence Workspace" at bounding box center [646, 175] width 148 height 14
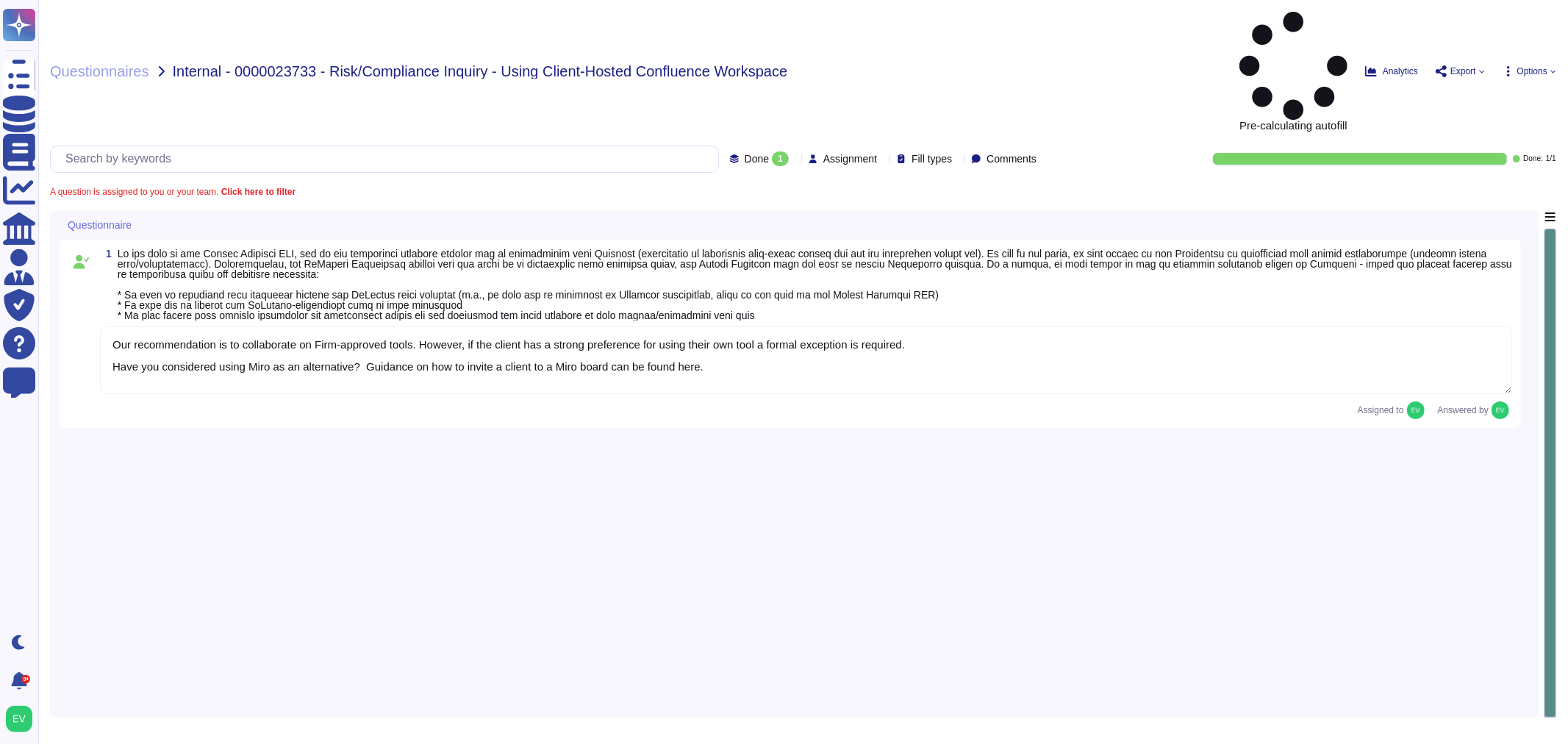
type textarea "Our recommendation is to collaborate on Firm-approved tools. However, if the cl…"
